Goal: Obtain resource: Download file/media

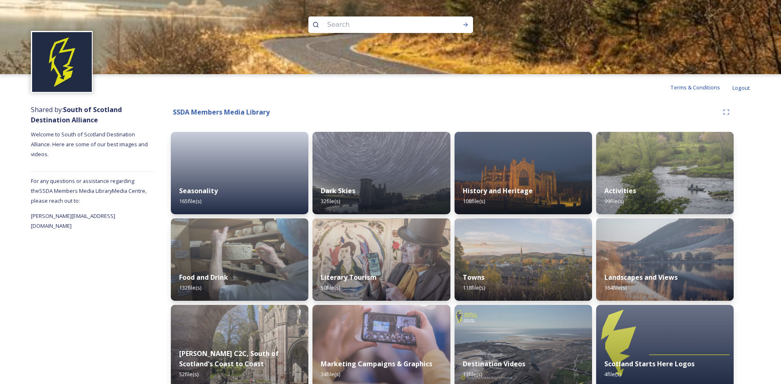
click at [331, 20] on input at bounding box center [379, 25] width 113 height 18
type input "cross keys"
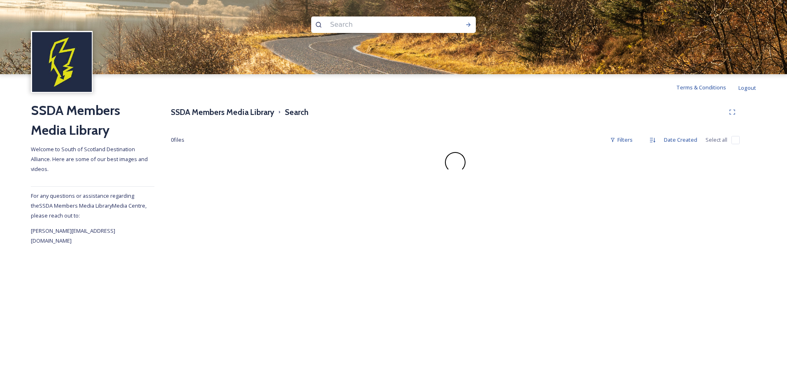
click at [337, 25] on input at bounding box center [382, 25] width 113 height 18
type input "pub"
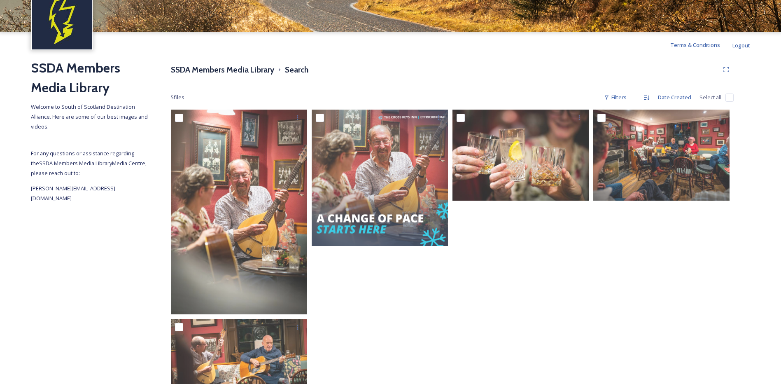
scroll to position [86, 0]
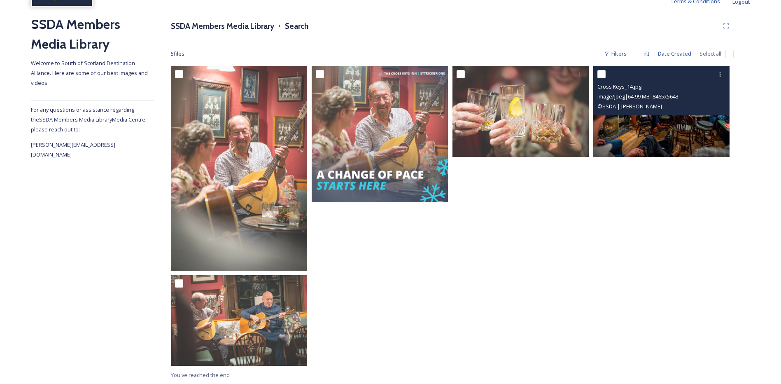
click at [648, 126] on img at bounding box center [661, 111] width 136 height 91
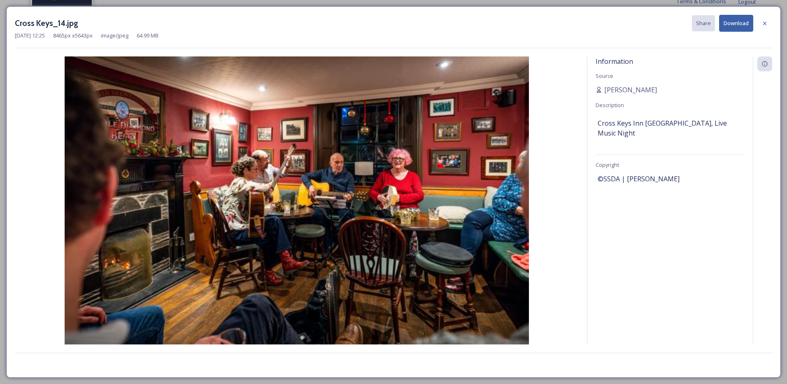
click at [668, 172] on div "©SSDA | [PERSON_NAME]" at bounding box center [670, 179] width 145 height 14
click at [735, 21] on button "Download" at bounding box center [736, 23] width 34 height 17
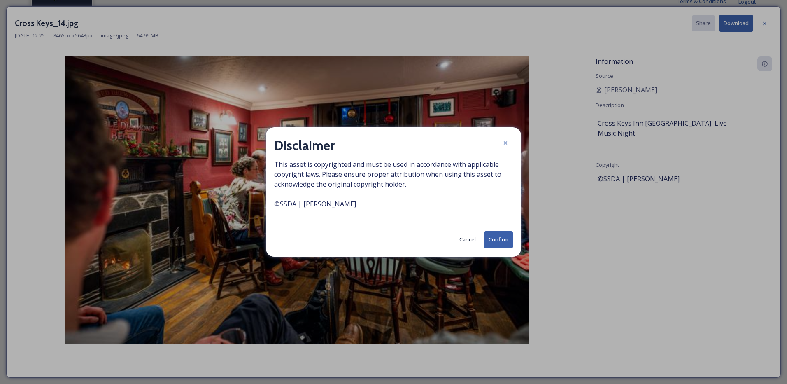
click at [492, 235] on button "Confirm" at bounding box center [498, 239] width 29 height 17
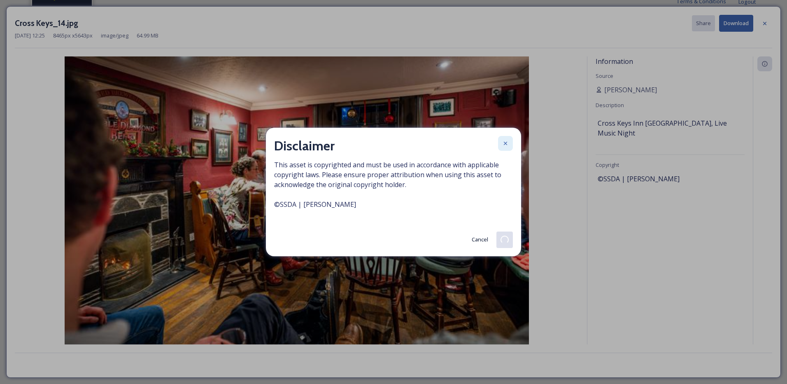
click at [506, 140] on icon at bounding box center [505, 143] width 7 height 7
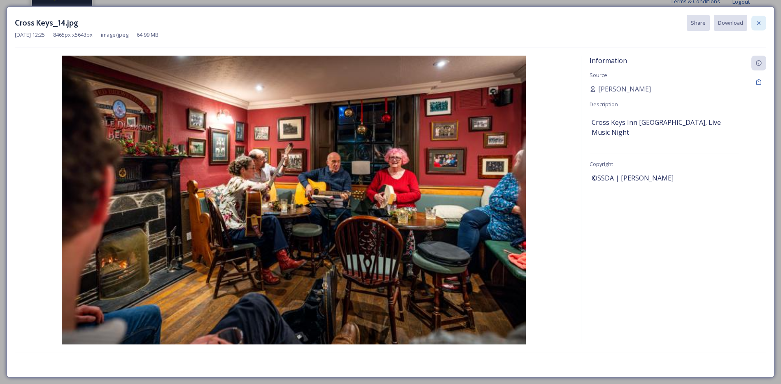
click at [759, 23] on icon at bounding box center [759, 23] width 7 height 7
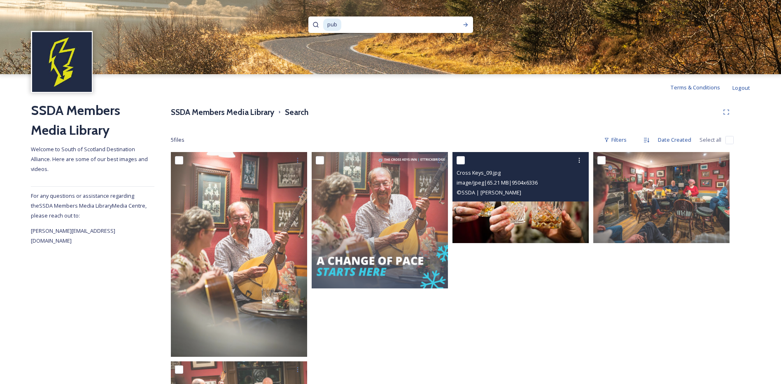
click at [502, 209] on img at bounding box center [520, 197] width 136 height 91
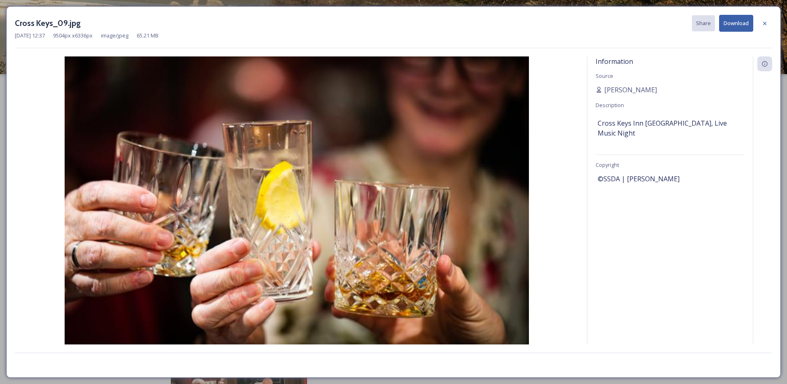
click at [738, 23] on button "Download" at bounding box center [736, 23] width 34 height 17
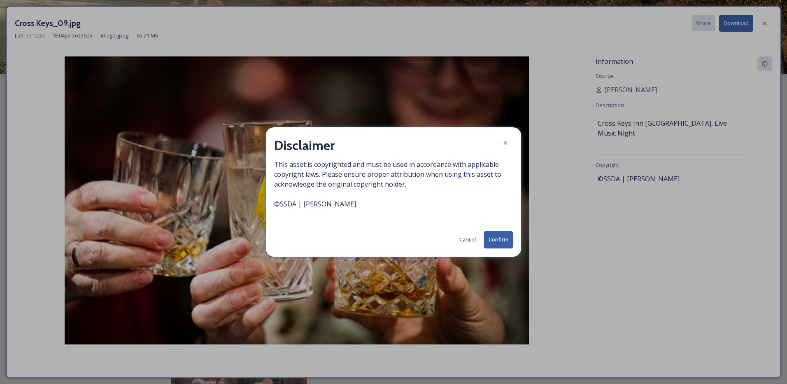
click at [503, 242] on button "Confirm" at bounding box center [498, 239] width 29 height 17
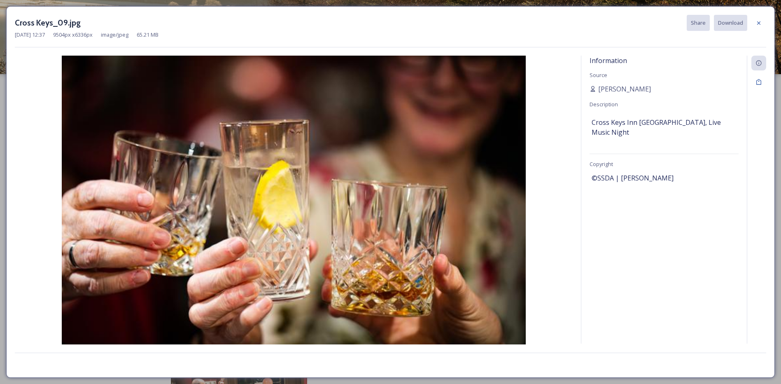
click at [763, 23] on div at bounding box center [758, 23] width 15 height 15
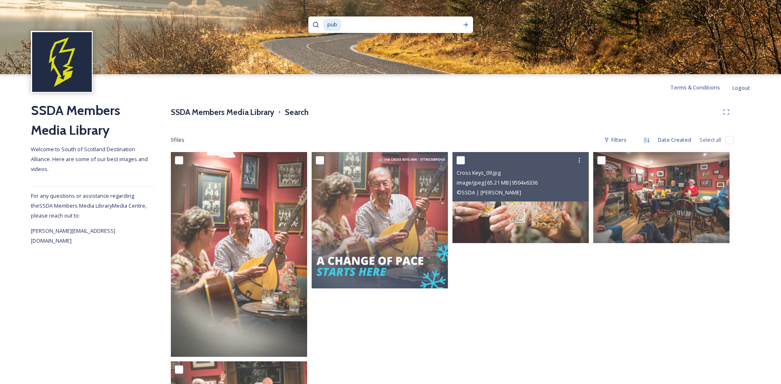
click at [354, 24] on input at bounding box center [393, 25] width 103 height 18
type input "p"
type input "autumn"
click at [469, 21] on div "Run Search" at bounding box center [465, 24] width 15 height 15
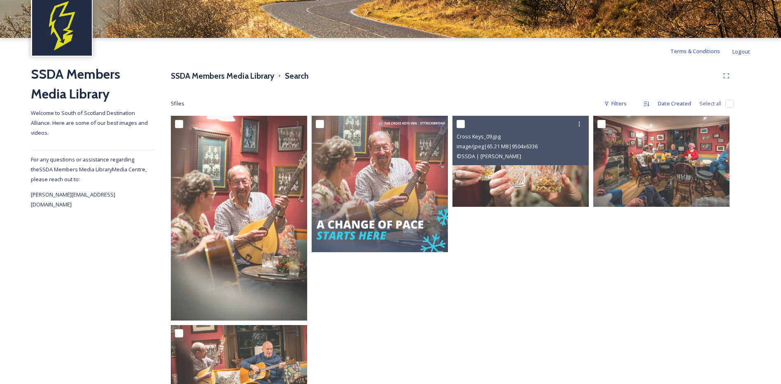
scroll to position [86, 0]
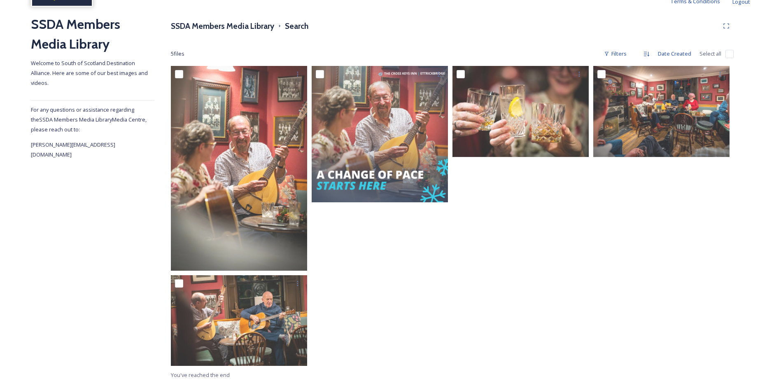
click at [780, 39] on div "SSDA Members Media Library Welcome to South of [GEOGRAPHIC_DATA] Destination Al…" at bounding box center [390, 198] width 781 height 369
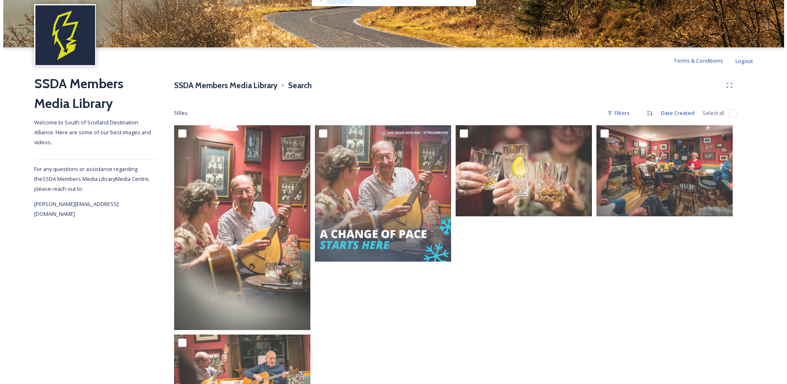
scroll to position [0, 0]
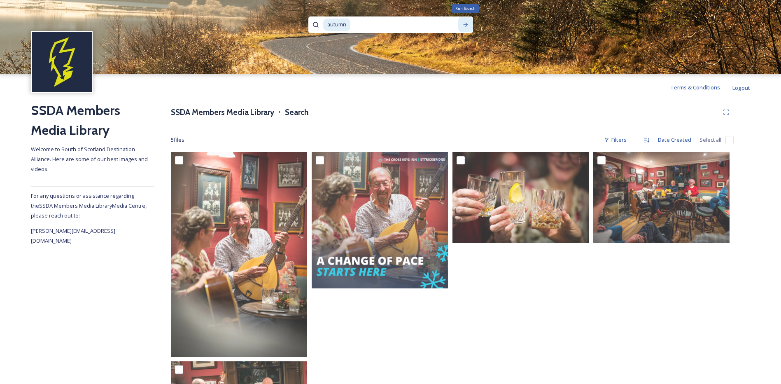
click at [466, 25] on icon at bounding box center [465, 25] width 5 height 4
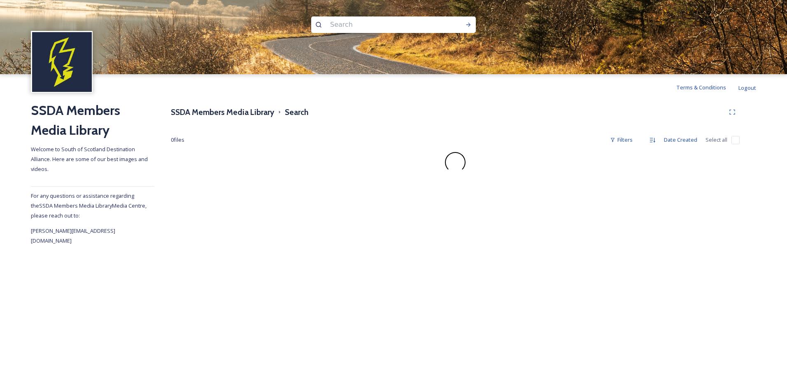
click at [394, 22] on input at bounding box center [382, 25] width 113 height 18
type input "autumn"
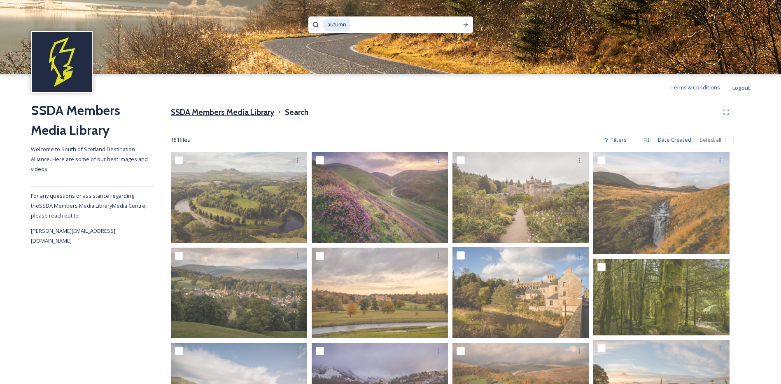
click at [213, 114] on h3 "SSDA Members Media Library" at bounding box center [222, 112] width 103 height 12
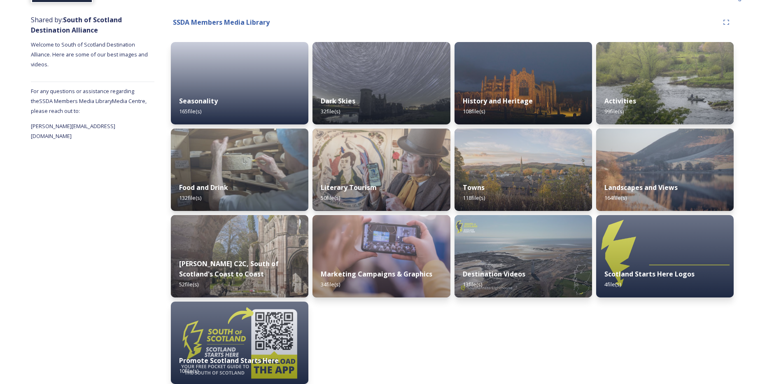
scroll to position [94, 0]
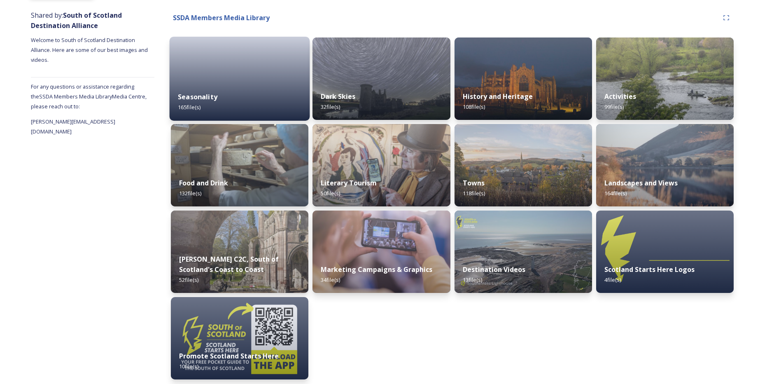
click at [285, 84] on div "Seasonality 165 file(s)" at bounding box center [240, 101] width 140 height 37
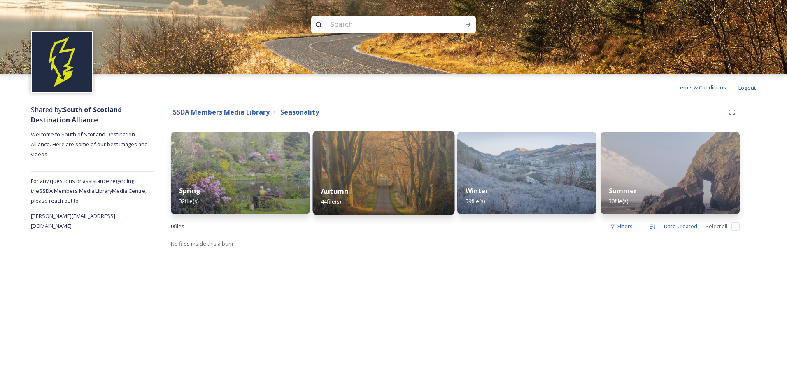
click at [335, 176] on img at bounding box center [384, 173] width 142 height 84
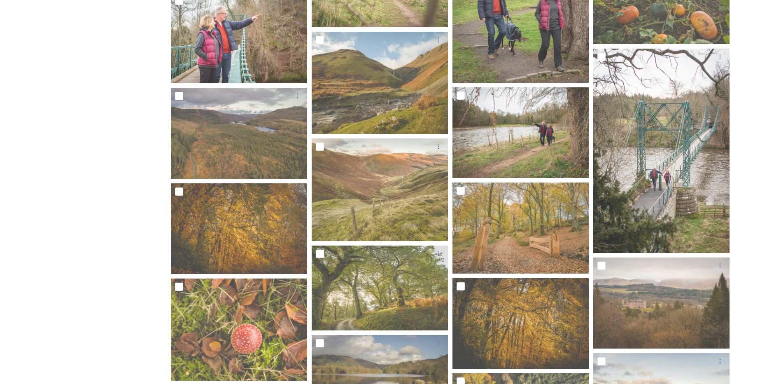
scroll to position [1256, 0]
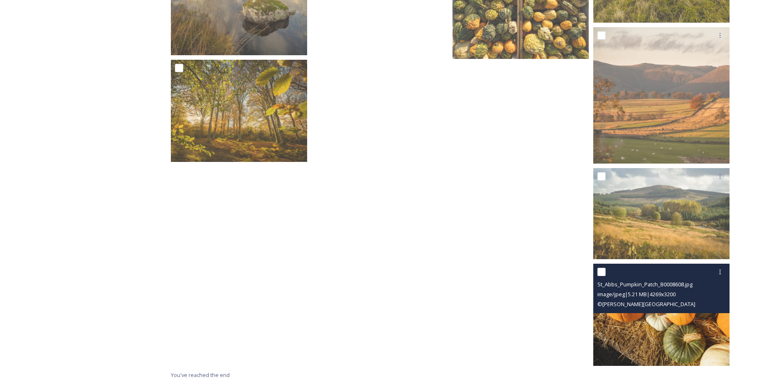
click at [640, 318] on img at bounding box center [661, 314] width 136 height 102
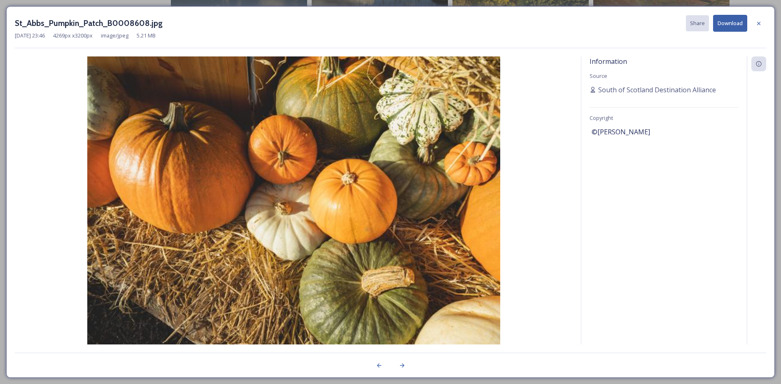
scroll to position [1149, 0]
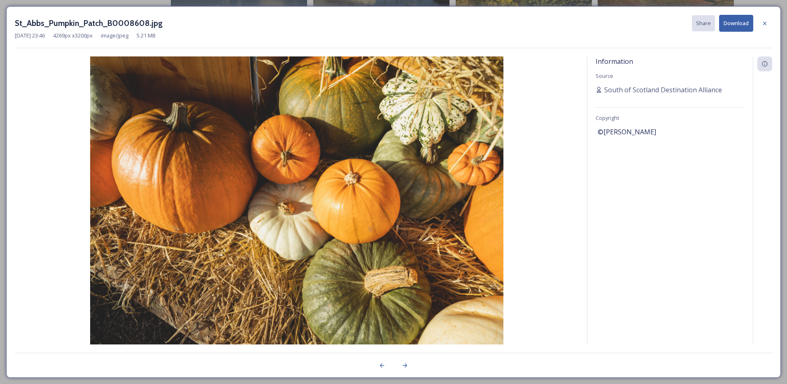
click at [736, 17] on button "Download" at bounding box center [736, 23] width 34 height 17
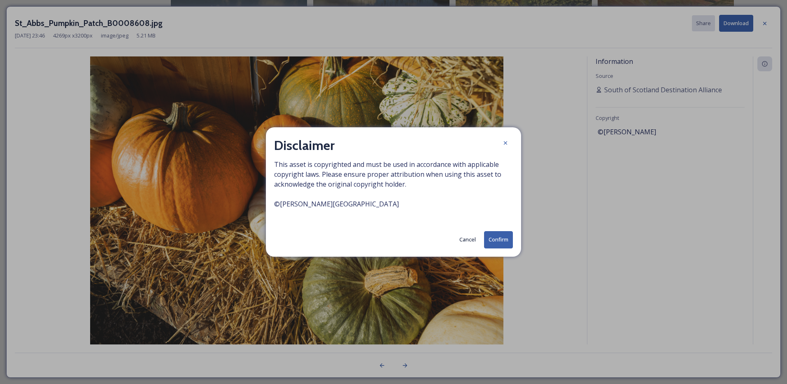
click at [498, 241] on button "Confirm" at bounding box center [498, 239] width 29 height 17
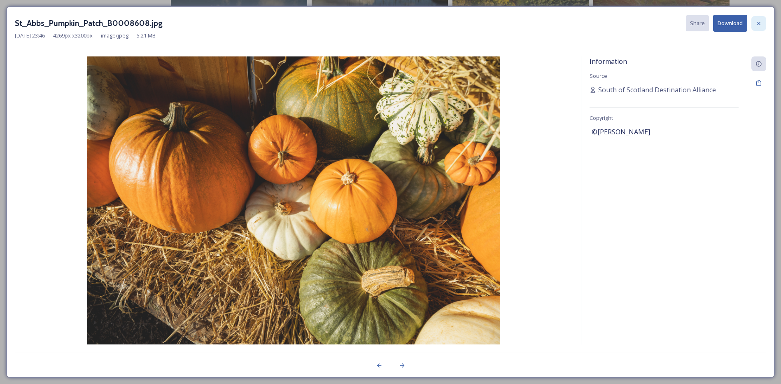
click at [759, 23] on icon at bounding box center [758, 22] width 3 height 3
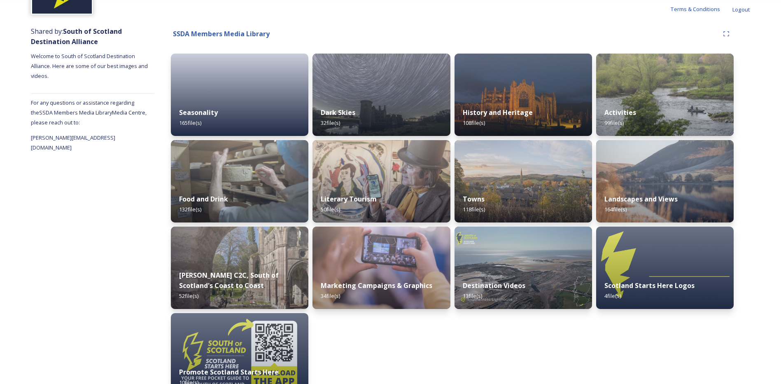
scroll to position [90, 0]
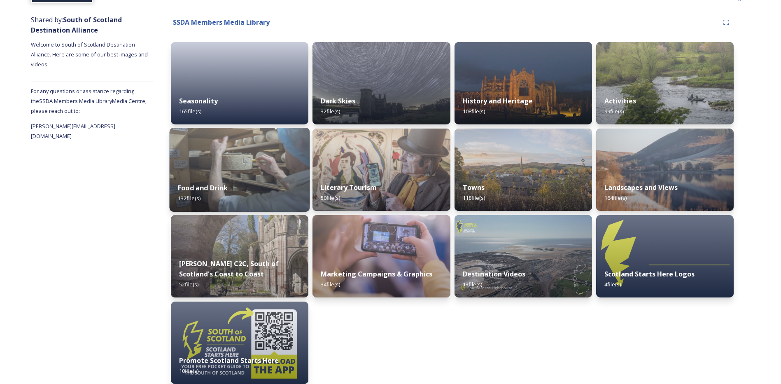
click at [258, 182] on div "Food and Drink 132 file(s)" at bounding box center [240, 192] width 140 height 37
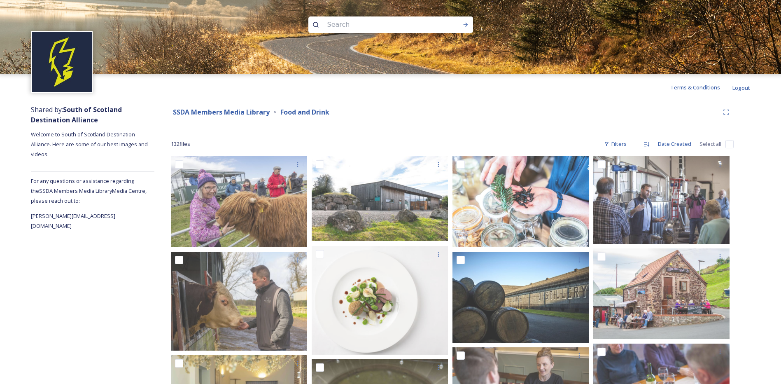
click at [370, 13] on img at bounding box center [390, 37] width 781 height 74
click at [359, 24] on input at bounding box center [379, 25] width 113 height 18
type input "pub"
click at [223, 112] on strong "SSDA Members Media Library" at bounding box center [221, 111] width 97 height 9
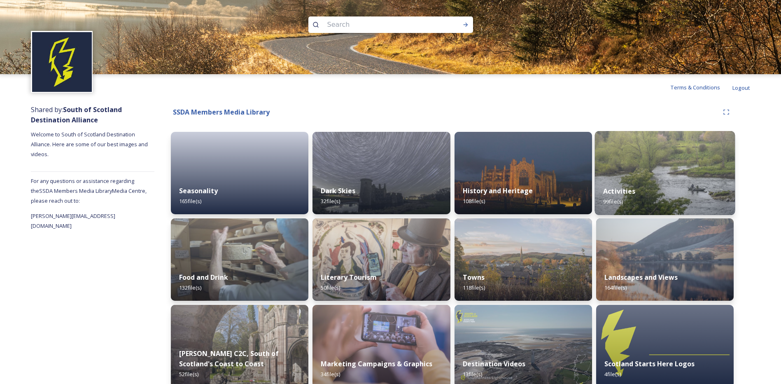
click at [660, 178] on div "Activities 99 file(s)" at bounding box center [665, 195] width 140 height 37
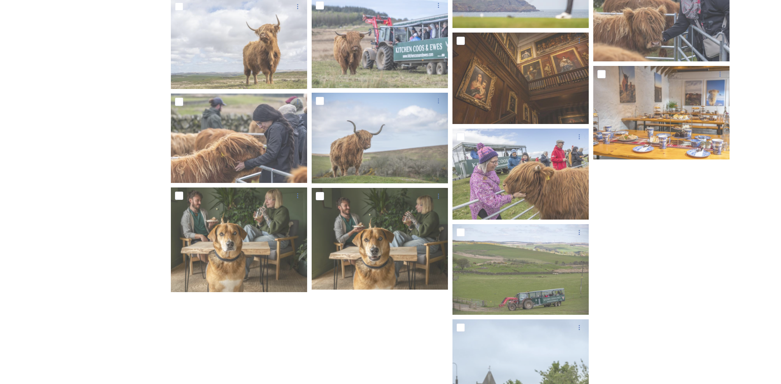
scroll to position [2577, 0]
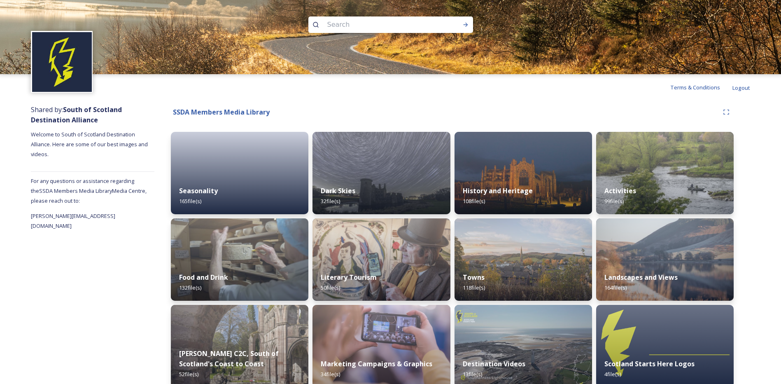
click at [350, 14] on img at bounding box center [390, 37] width 781 height 74
click at [347, 26] on input at bounding box center [379, 25] width 113 height 18
type input "Pub"
type input "P"
type input "ettrickbridge"
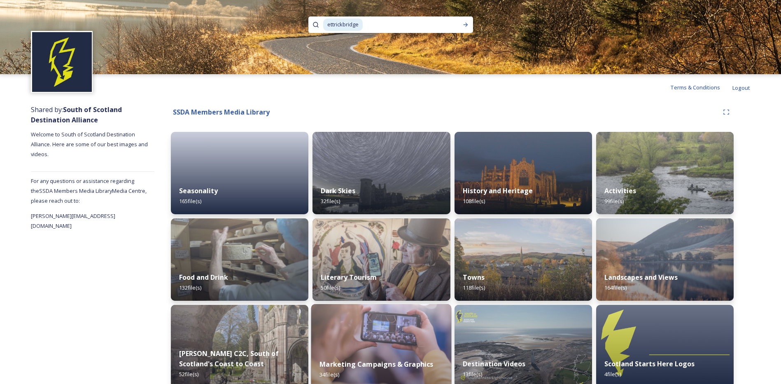
click at [367, 342] on img at bounding box center [381, 346] width 140 height 84
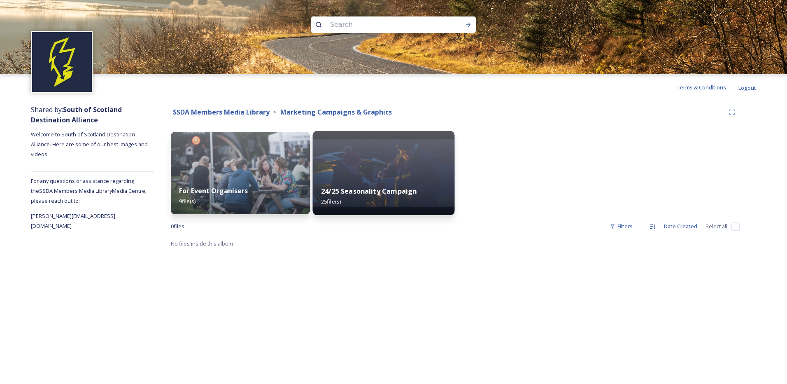
click at [373, 166] on img at bounding box center [384, 173] width 142 height 84
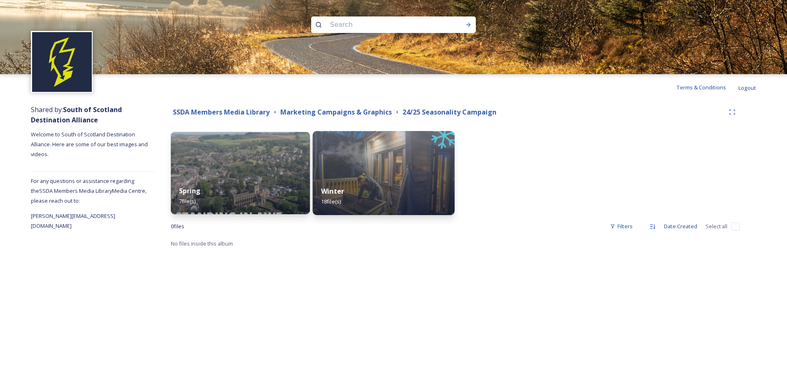
click at [394, 190] on div "Winter 18 file(s)" at bounding box center [384, 195] width 142 height 37
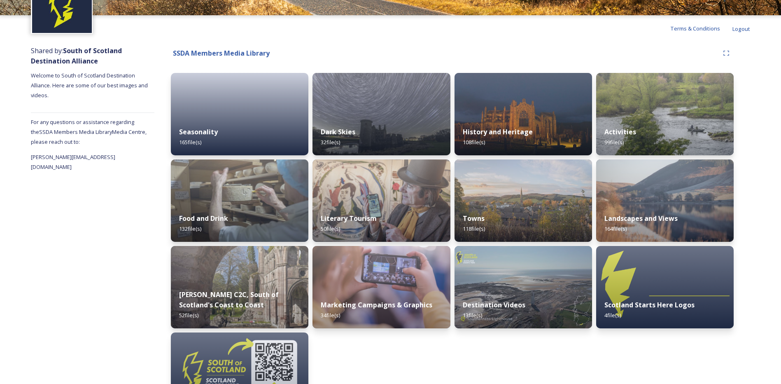
scroll to position [98, 0]
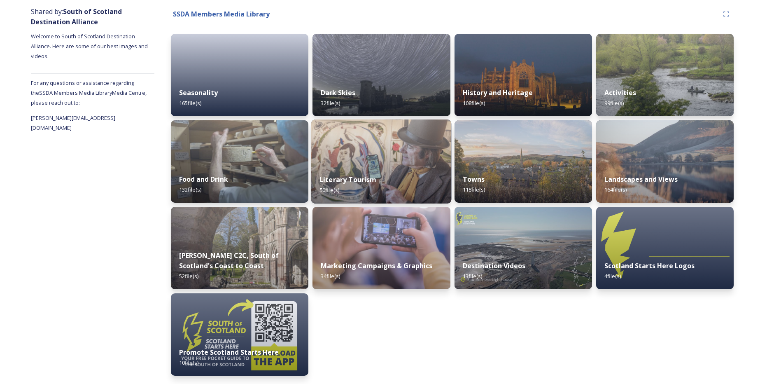
click at [399, 147] on img at bounding box center [381, 161] width 140 height 84
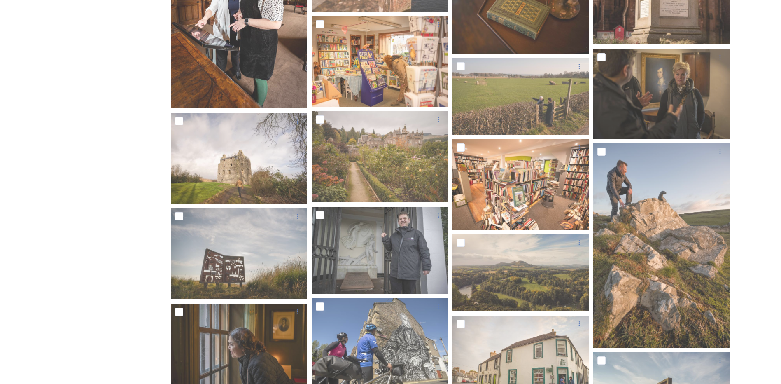
scroll to position [988, 0]
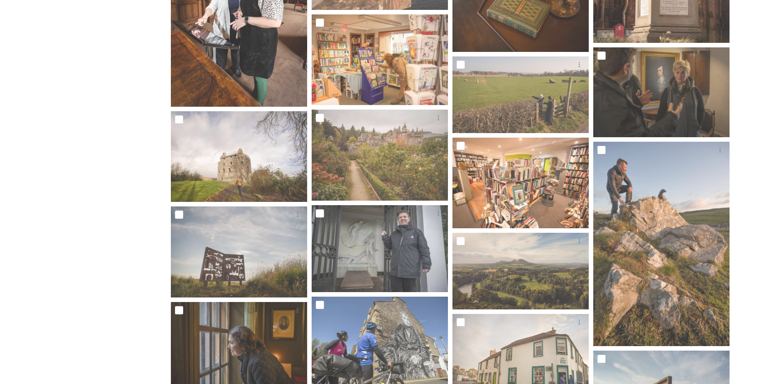
drag, startPoint x: 781, startPoint y: 268, endPoint x: 787, endPoint y: 317, distance: 49.8
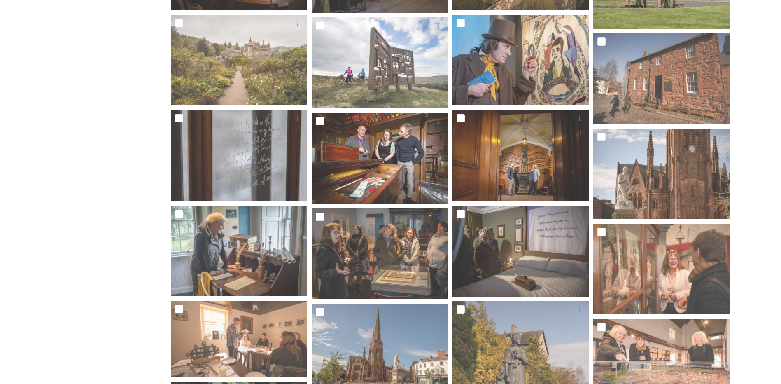
scroll to position [0, 0]
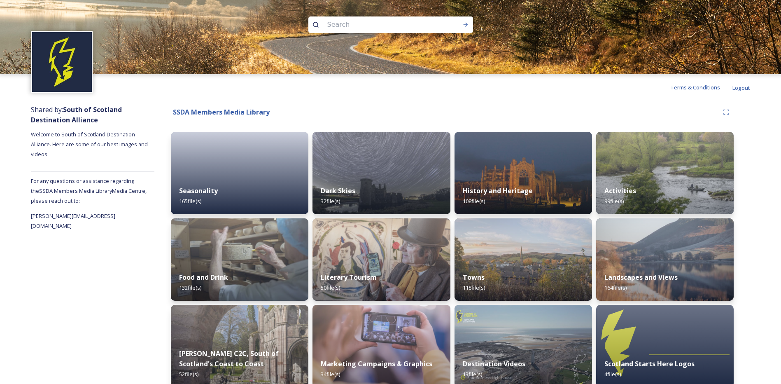
click at [332, 22] on input at bounding box center [379, 25] width 113 height 18
type input "pub"
click at [467, 24] on icon at bounding box center [465, 24] width 7 height 7
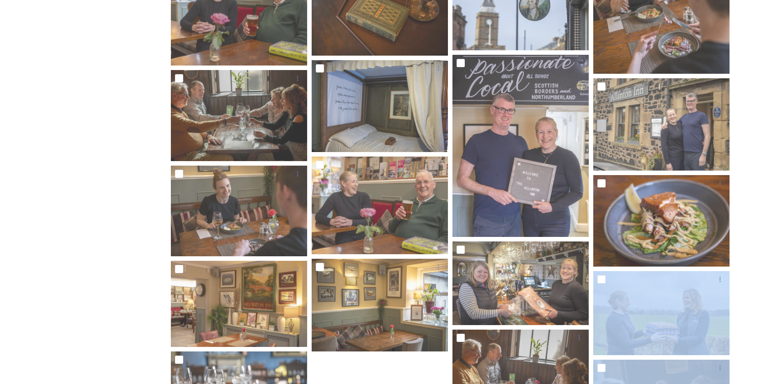
scroll to position [462, 0]
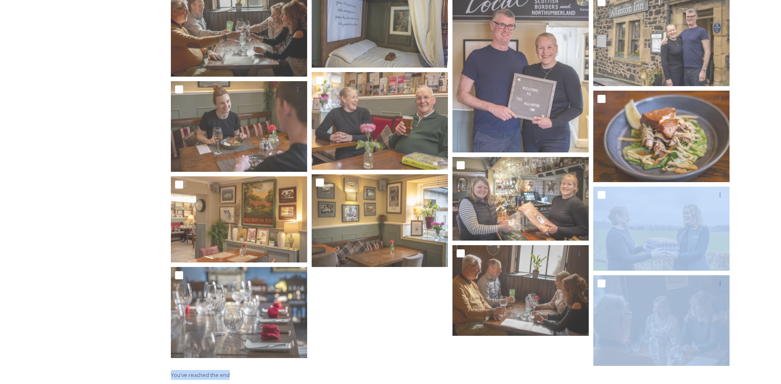
drag, startPoint x: 781, startPoint y: 345, endPoint x: 788, endPoint y: 387, distance: 43.5
drag, startPoint x: 788, startPoint y: 387, endPoint x: 744, endPoint y: 259, distance: 136.1
click at [744, 259] on div "SSDA Members Media Library Search 25 file s Filters Date Created Select all You…" at bounding box center [452, 11] width 596 height 746
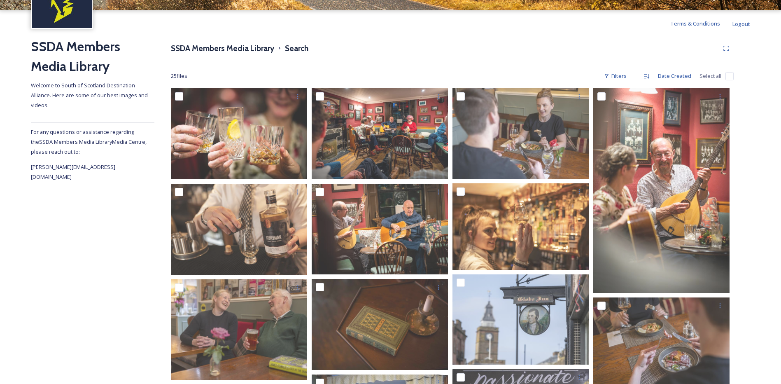
scroll to position [56, 0]
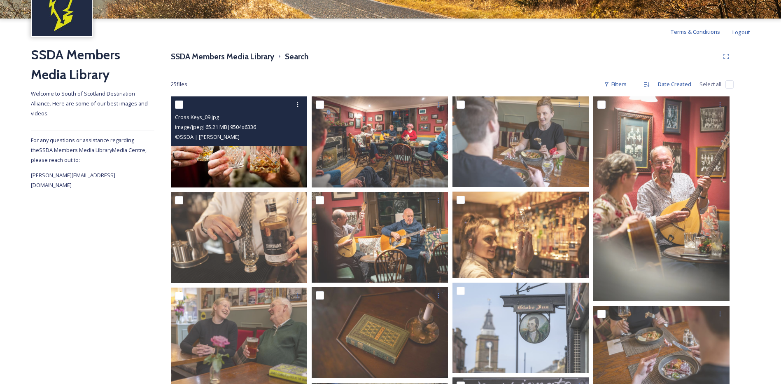
click at [224, 153] on img at bounding box center [239, 141] width 136 height 91
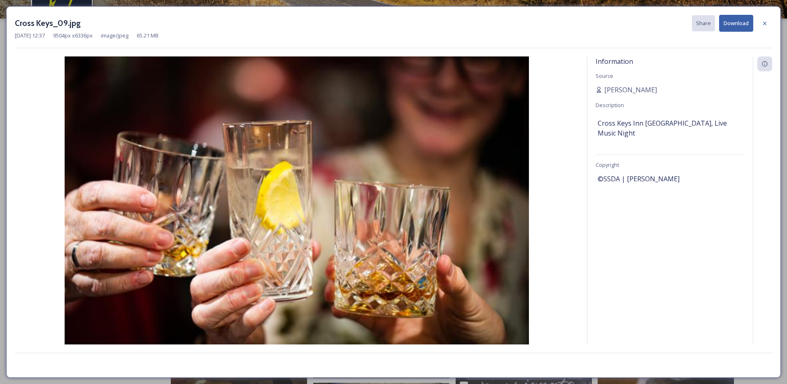
click at [732, 25] on button "Download" at bounding box center [736, 23] width 34 height 17
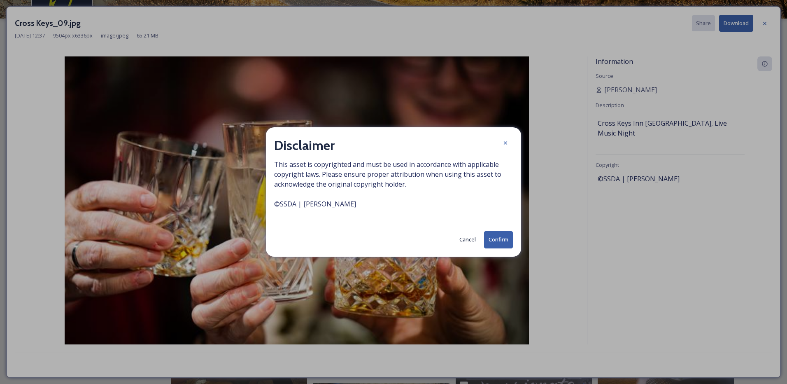
click at [500, 237] on button "Confirm" at bounding box center [498, 239] width 29 height 17
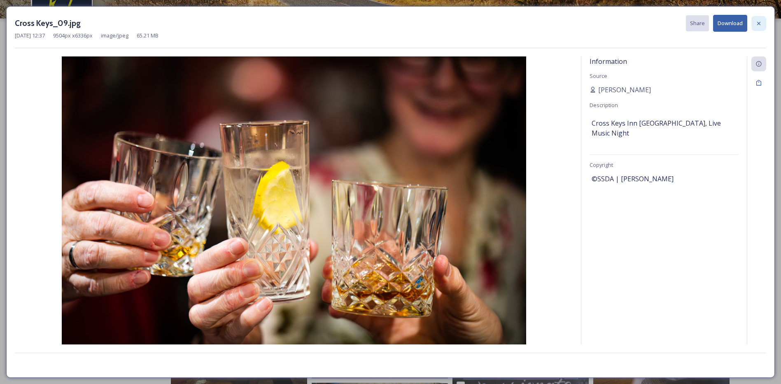
click at [760, 24] on icon at bounding box center [758, 22] width 3 height 3
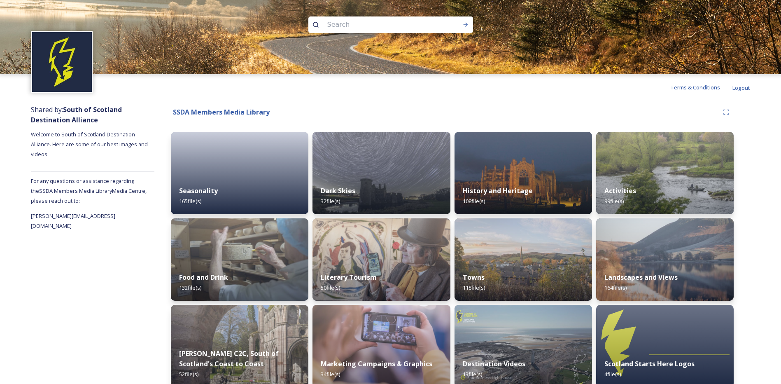
click at [351, 21] on input at bounding box center [379, 25] width 113 height 18
click at [258, 156] on div at bounding box center [240, 173] width 140 height 84
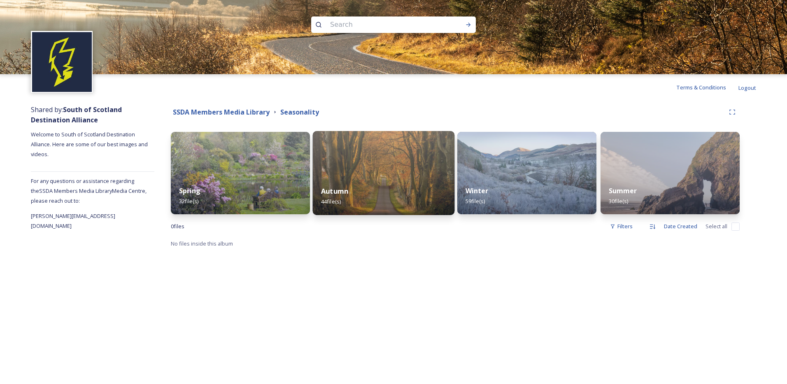
click at [407, 177] on img at bounding box center [384, 173] width 142 height 84
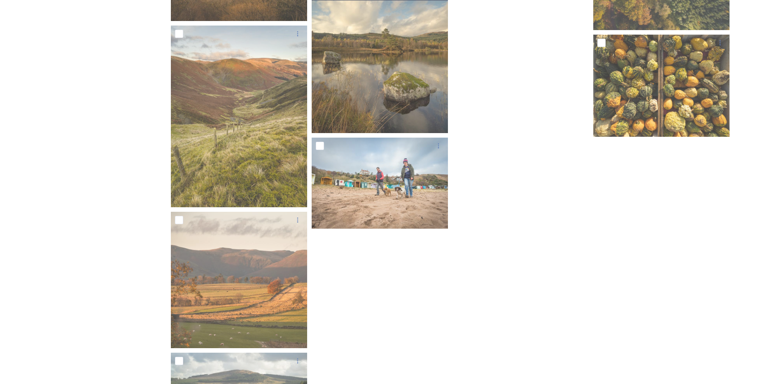
scroll to position [1186, 0]
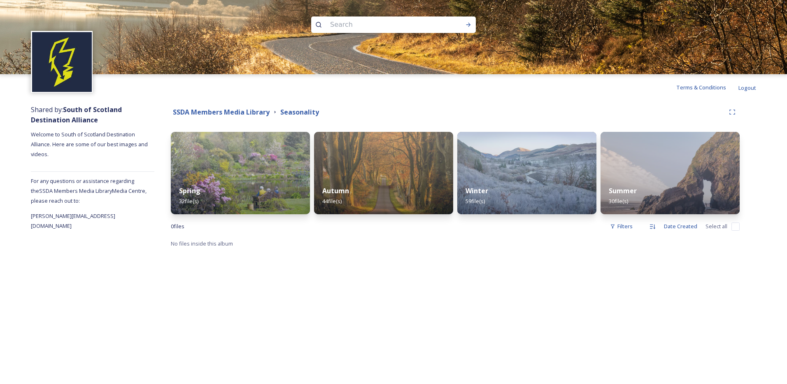
click at [333, 23] on input at bounding box center [382, 25] width 113 height 18
type input "pub"
click at [474, 23] on div "Run Search" at bounding box center [468, 24] width 15 height 15
